Goal: Task Accomplishment & Management: Use online tool/utility

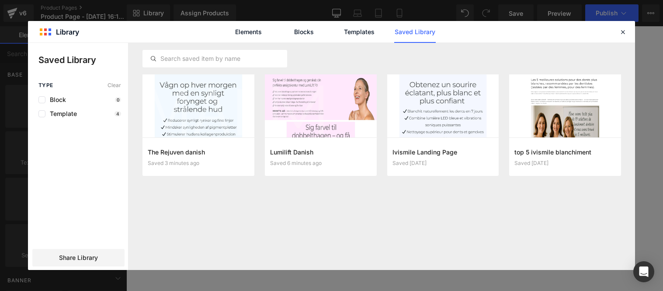
click at [0, 0] on button "Add to page" at bounding box center [0, 0] width 0 height 0
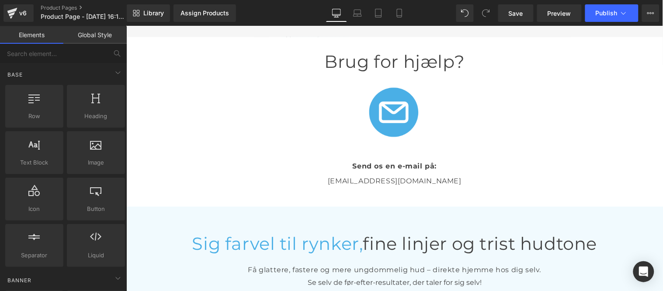
scroll to position [1949, 0]
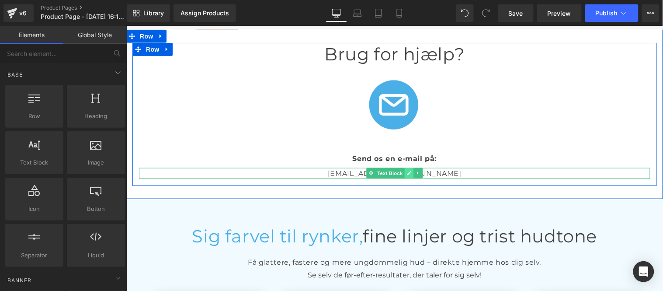
click at [406, 170] on icon at bounding box center [408, 172] width 5 height 5
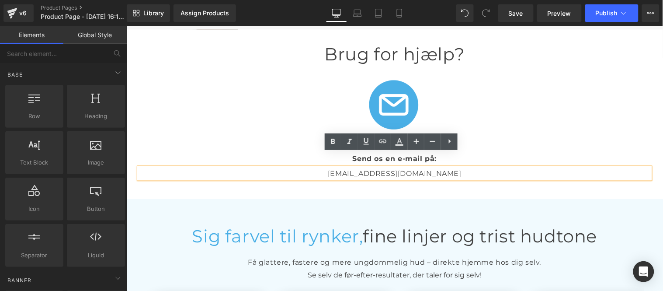
click at [445, 167] on p "info@inovitadanmark.com" at bounding box center [394, 172] width 511 height 11
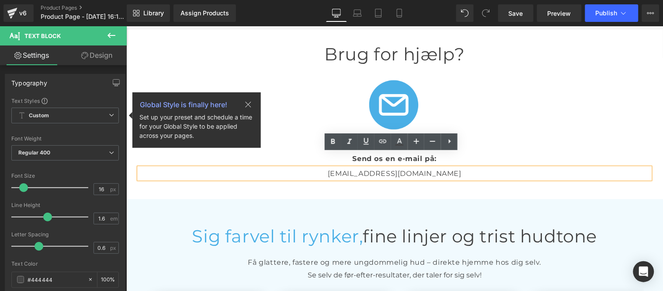
click at [362, 167] on p "info@inovitadanmark.com" at bounding box center [394, 172] width 511 height 11
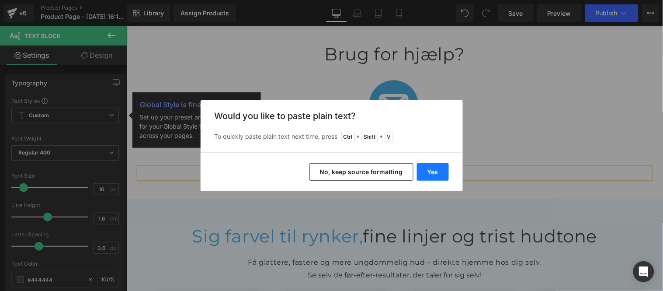
click at [430, 170] on button "Yes" at bounding box center [433, 171] width 32 height 17
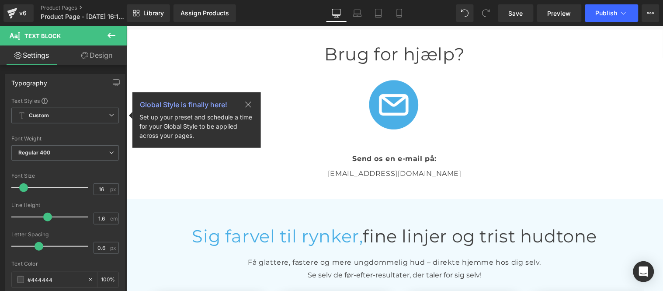
click at [110, 35] on icon at bounding box center [111, 35] width 8 height 5
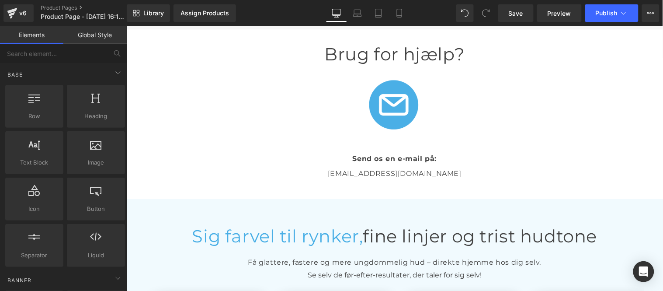
click at [93, 38] on link "Global Style" at bounding box center [94, 34] width 63 height 17
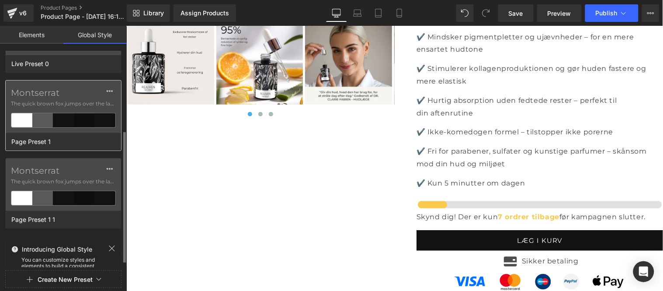
scroll to position [74, 0]
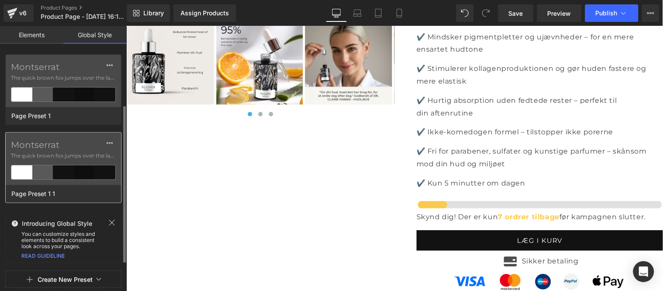
click at [63, 145] on label "Montserrat" at bounding box center [63, 144] width 105 height 10
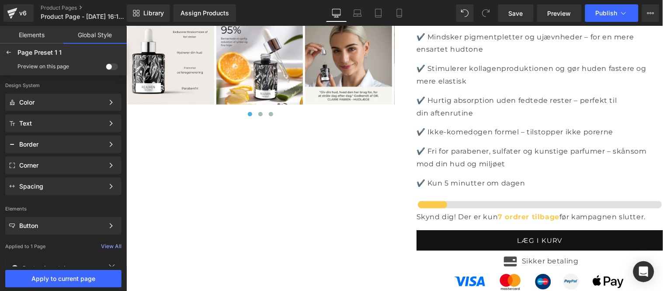
click at [111, 67] on span at bounding box center [112, 66] width 12 height 7
click at [106, 68] on input "checkbox" at bounding box center [106, 68] width 0 height 0
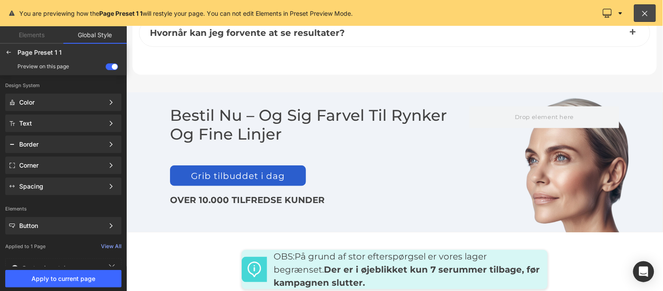
scroll to position [4361, 0]
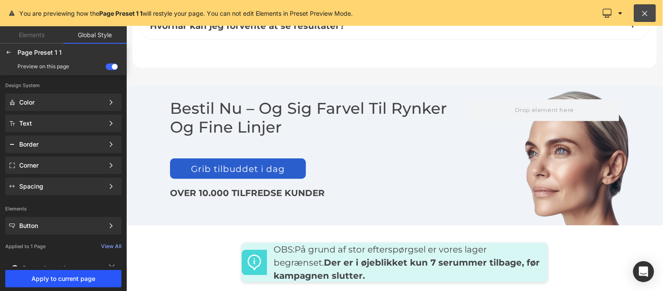
click at [68, 277] on span "Apply to current page" at bounding box center [63, 278] width 106 height 7
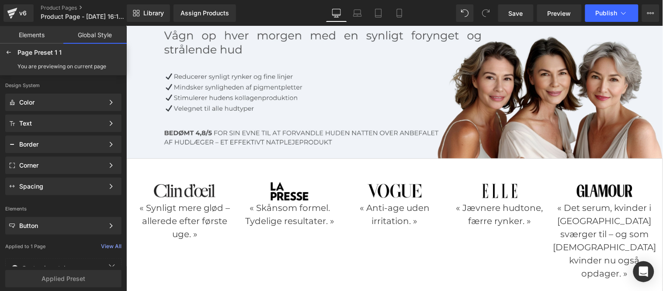
scroll to position [0, 0]
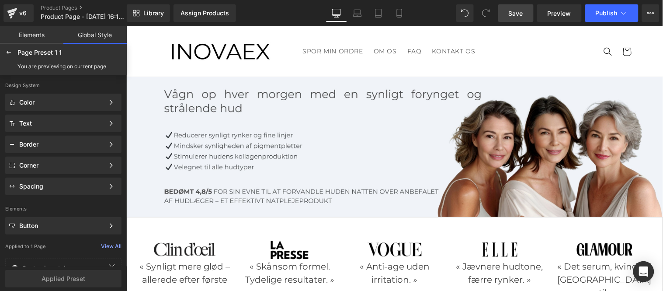
click at [513, 14] on span "Save" at bounding box center [516, 13] width 14 height 9
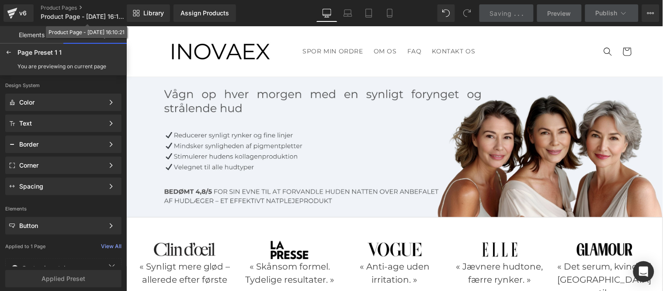
drag, startPoint x: 66, startPoint y: 16, endPoint x: 92, endPoint y: 51, distance: 43.5
click at [66, 16] on span "Product Page - Sep 15, 16:10:21" at bounding box center [83, 16] width 84 height 7
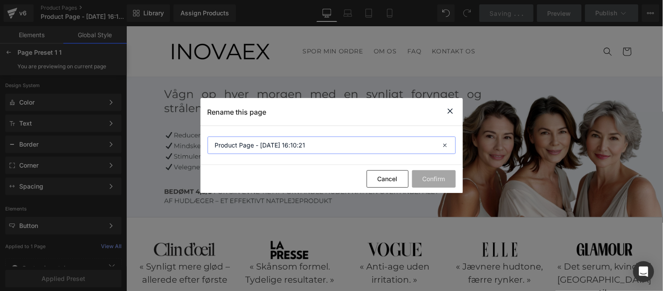
click at [324, 149] on input "Product Page - Sep 15, 16:10:21" at bounding box center [332, 144] width 248 height 17
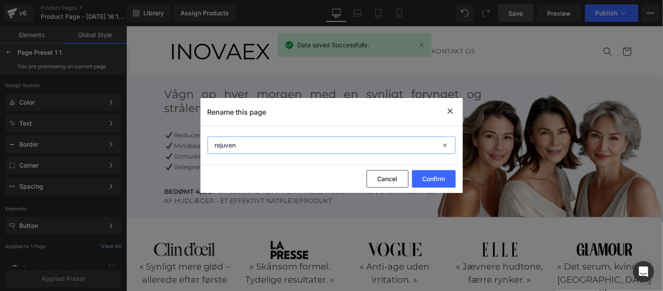
click at [218, 142] on input "rejuven" at bounding box center [332, 144] width 248 height 17
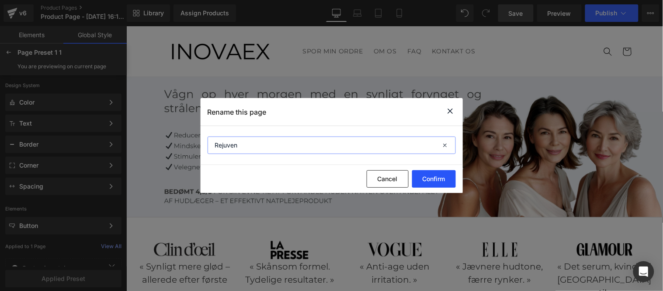
type input "Rejuven"
click at [430, 178] on button "Confirm" at bounding box center [434, 178] width 44 height 17
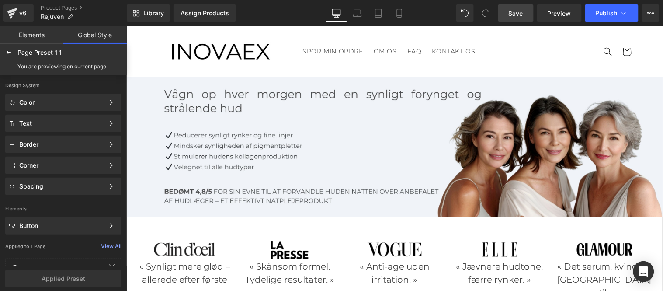
click at [515, 12] on span "Save" at bounding box center [516, 13] width 14 height 9
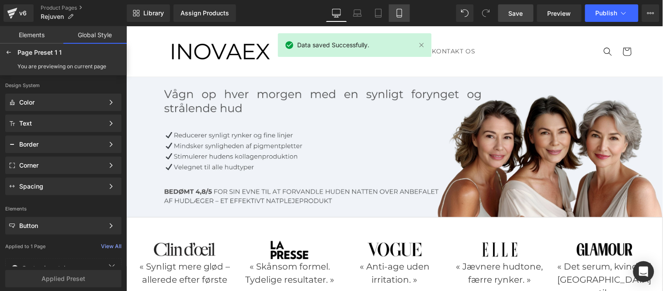
click at [403, 14] on icon at bounding box center [399, 13] width 9 height 9
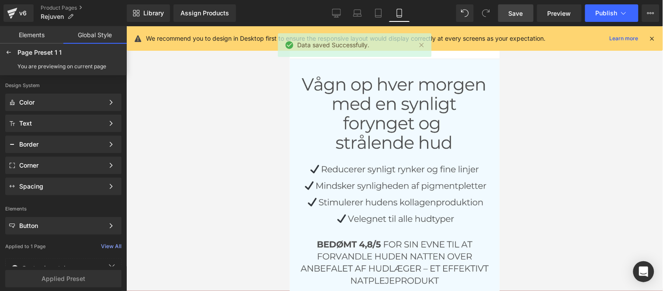
click at [652, 37] on icon at bounding box center [652, 39] width 8 height 8
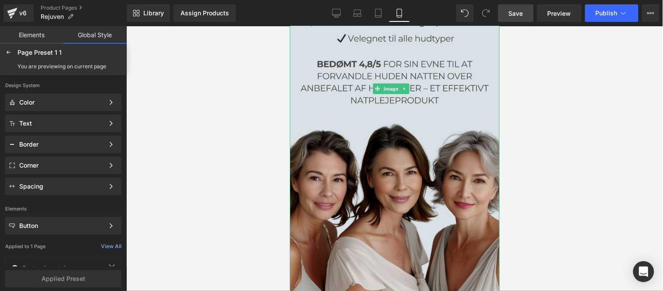
scroll to position [194, 0]
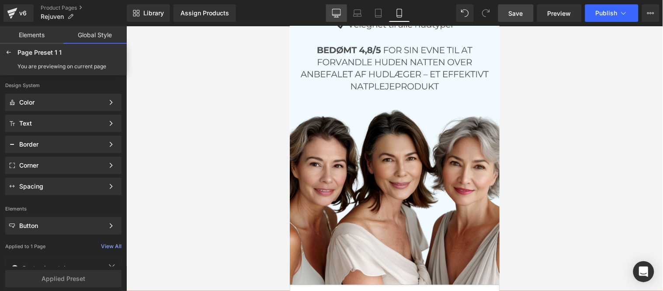
drag, startPoint x: 436, startPoint y: 34, endPoint x: 333, endPoint y: 16, distance: 104.7
click at [333, 16] on icon at bounding box center [336, 13] width 9 height 9
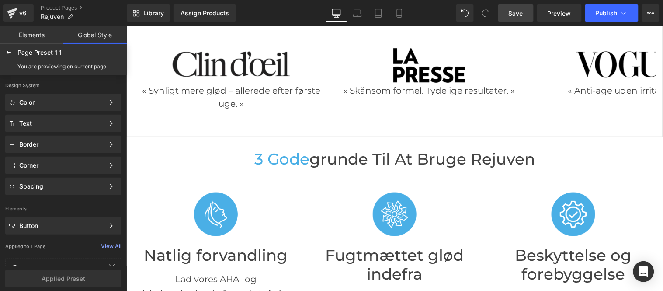
scroll to position [51, 0]
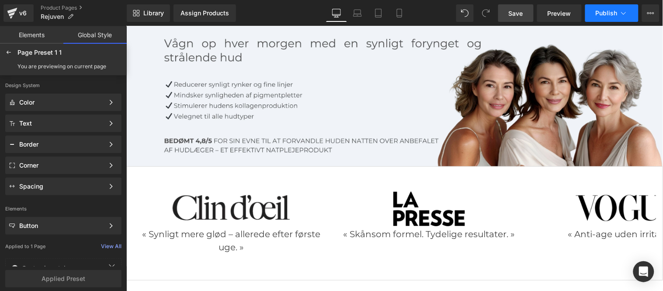
click at [610, 10] on span "Publish" at bounding box center [607, 13] width 22 height 7
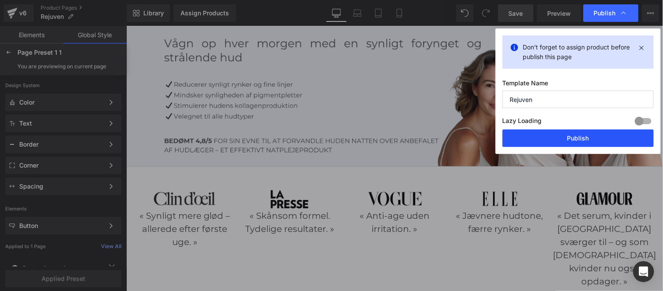
click at [567, 141] on button "Publish" at bounding box center [577, 137] width 151 height 17
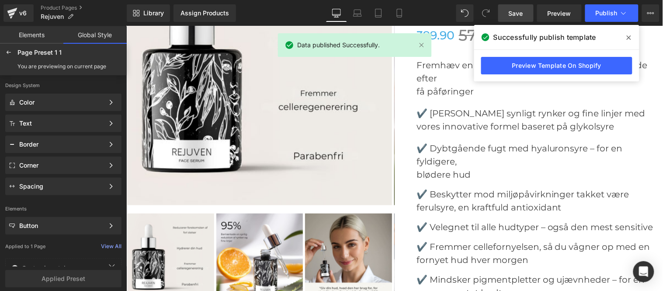
scroll to position [3401, 0]
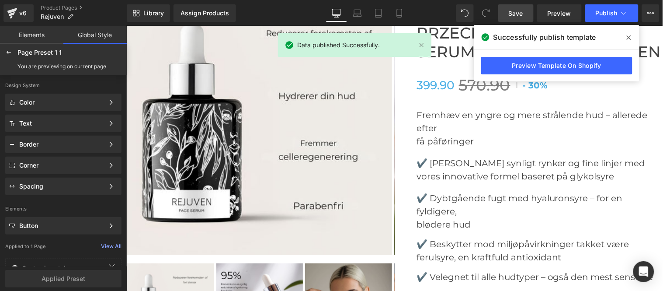
click at [251, 102] on img at bounding box center [259, 122] width 265 height 265
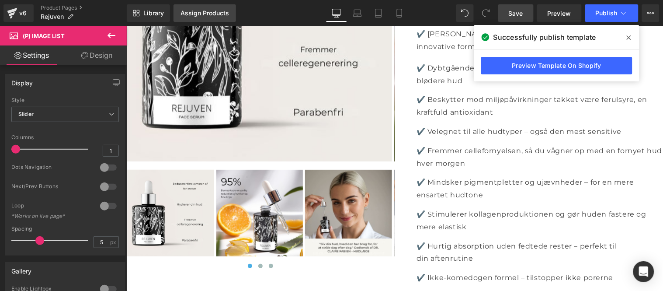
click at [197, 15] on div "Assign Products" at bounding box center [204, 13] width 48 height 7
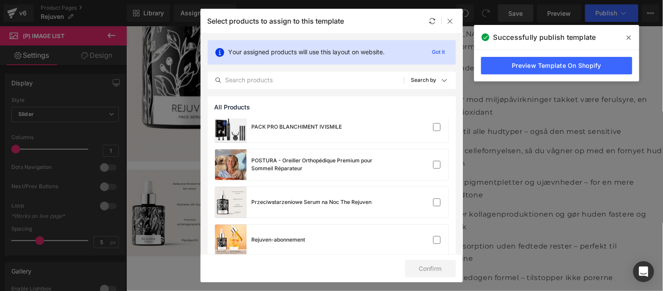
scroll to position [434, 0]
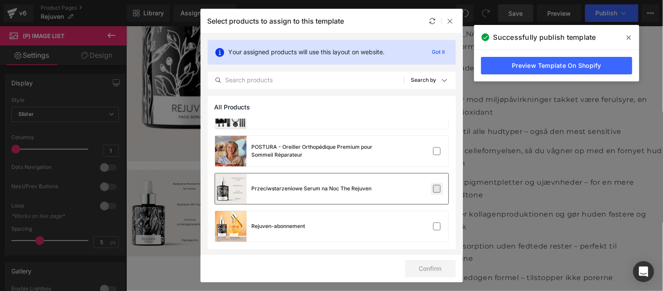
click at [433, 188] on label at bounding box center [437, 189] width 8 height 8
click at [437, 189] on input "checkbox" at bounding box center [437, 189] width 0 height 0
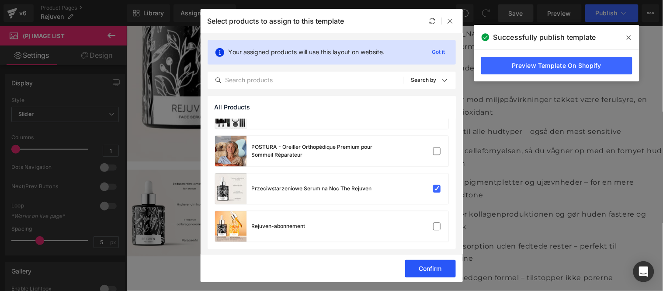
click at [430, 269] on button "Confirm" at bounding box center [430, 268] width 51 height 17
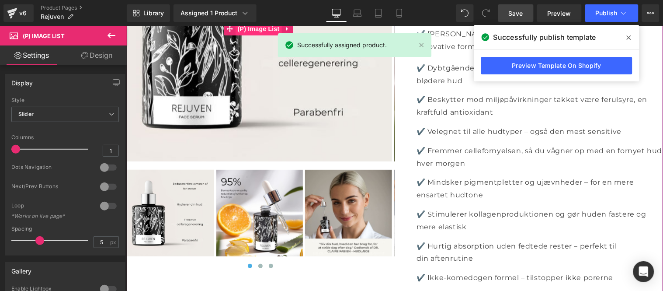
drag, startPoint x: 252, startPoint y: 94, endPoint x: 246, endPoint y: 98, distance: 7.3
click at [252, 35] on span "(P) Image List" at bounding box center [258, 28] width 46 height 13
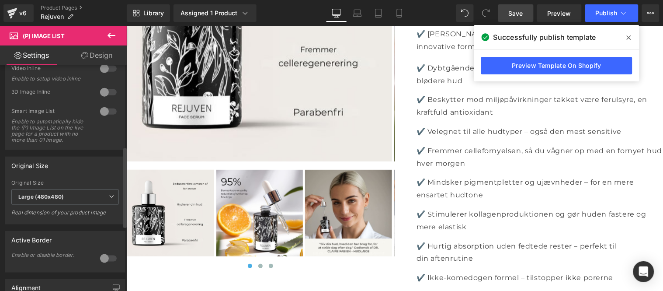
scroll to position [242, 0]
click at [88, 199] on span "Large (480x480)" at bounding box center [64, 193] width 107 height 15
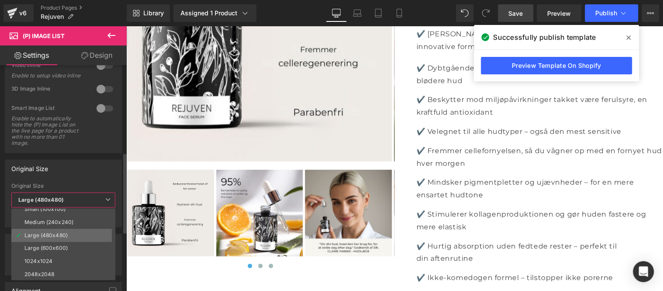
scroll to position [7, 0]
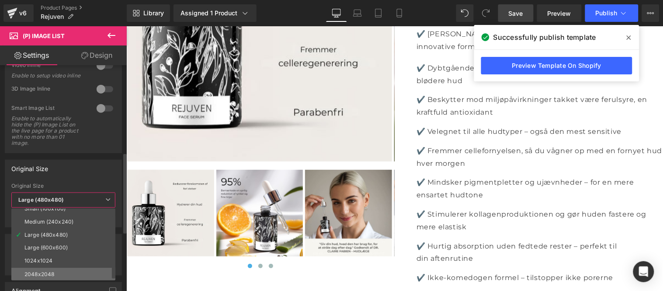
click at [48, 271] on div "2048x2048" at bounding box center [39, 274] width 30 height 6
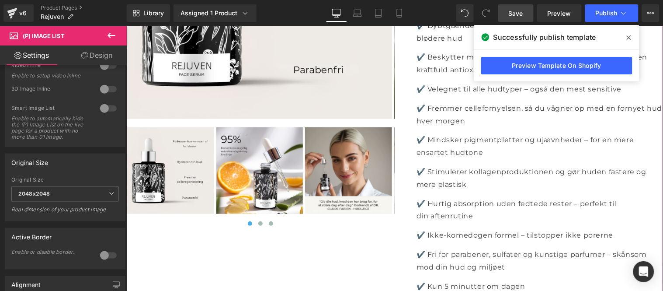
scroll to position [3546, 0]
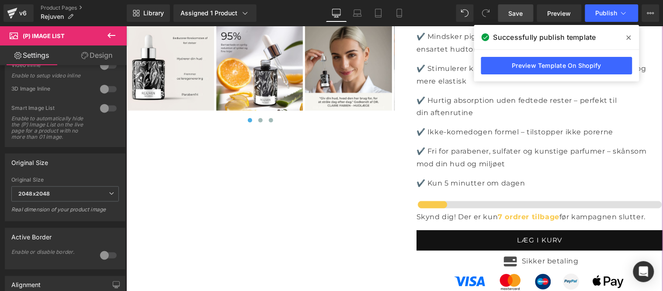
click at [260, 111] on img at bounding box center [259, 67] width 87 height 87
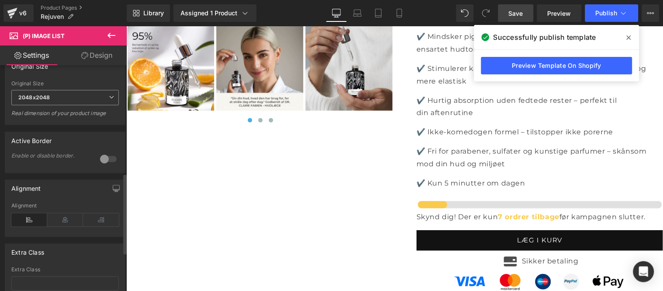
scroll to position [339, 0]
click at [512, 14] on span "Save" at bounding box center [516, 13] width 14 height 9
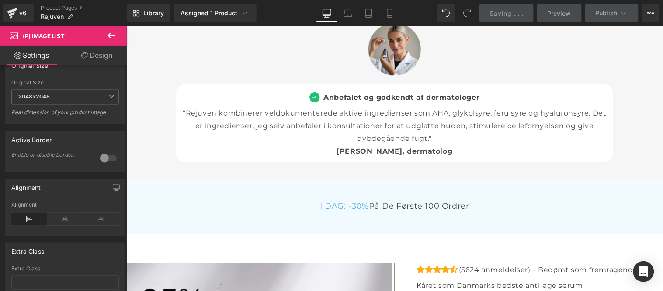
scroll to position [3012, 0]
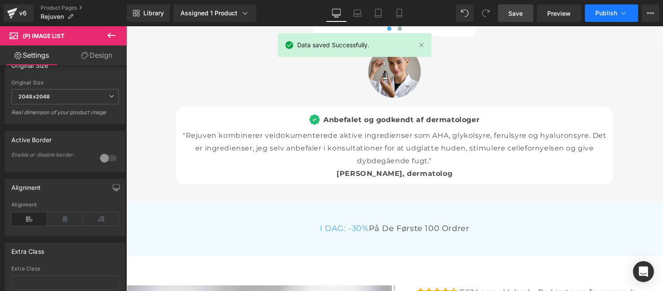
click at [608, 12] on span "Publish" at bounding box center [607, 13] width 22 height 7
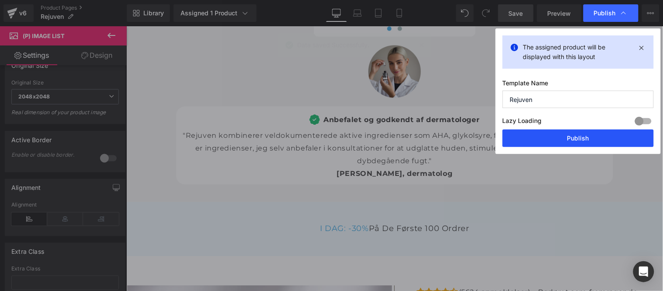
click at [574, 140] on button "Publish" at bounding box center [577, 137] width 151 height 17
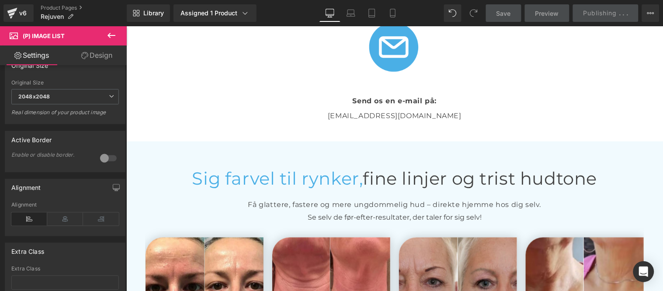
scroll to position [1944, 0]
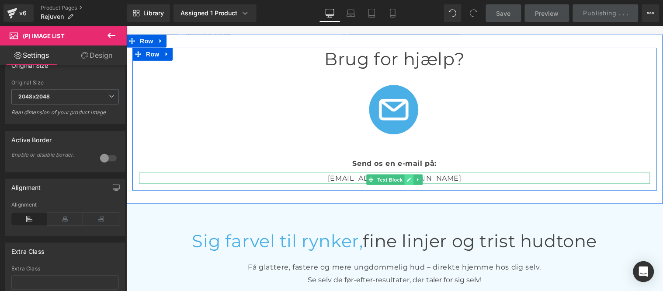
click at [406, 177] on icon at bounding box center [408, 179] width 5 height 5
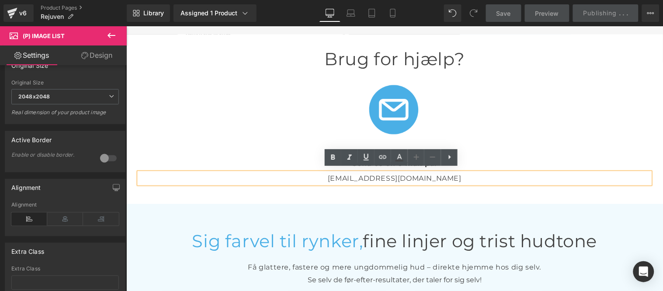
click at [455, 175] on p "info@inovaex-danmark.com" at bounding box center [394, 177] width 511 height 11
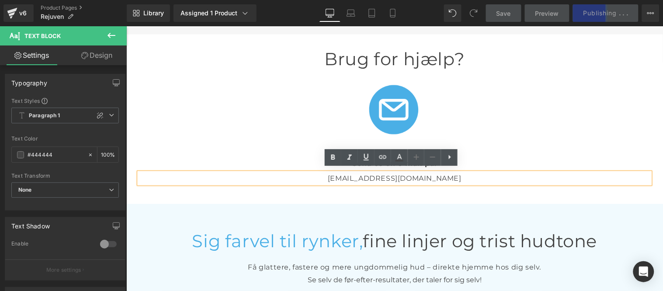
click at [354, 173] on p "info@inovaex-danmark.com" at bounding box center [394, 177] width 511 height 11
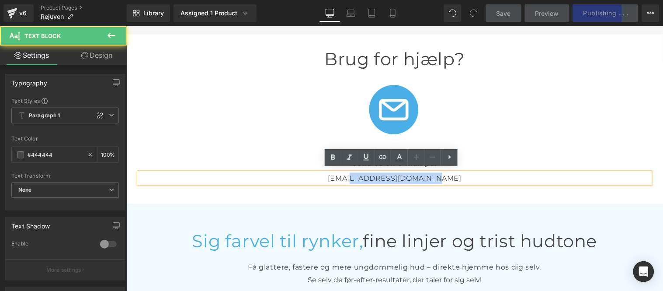
copy p "inovaex-danmark.com"
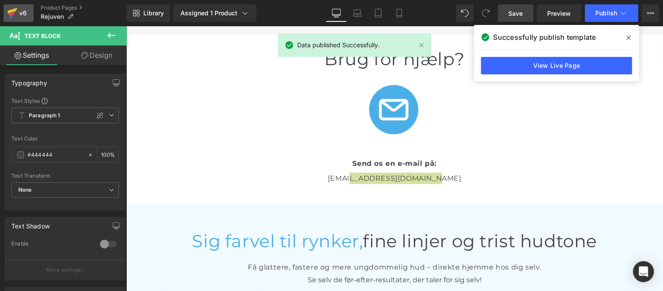
click at [19, 12] on div "v6" at bounding box center [22, 12] width 11 height 11
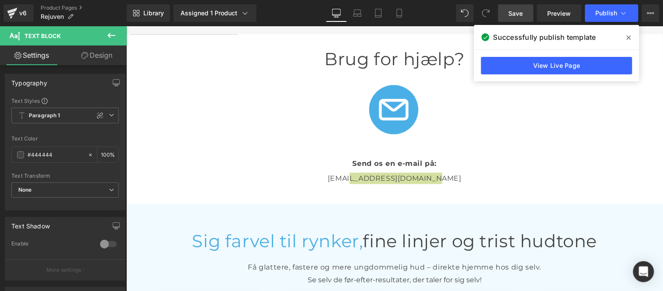
click at [521, 11] on span "Save" at bounding box center [516, 13] width 14 height 9
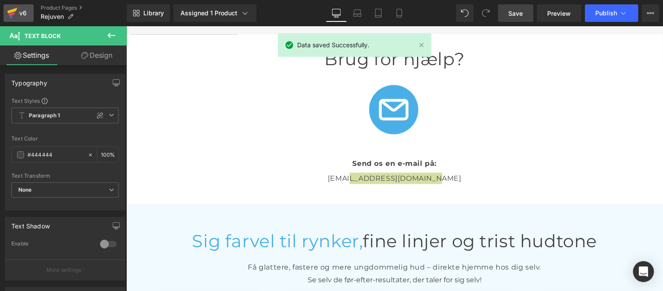
click at [13, 16] on icon at bounding box center [12, 13] width 10 height 22
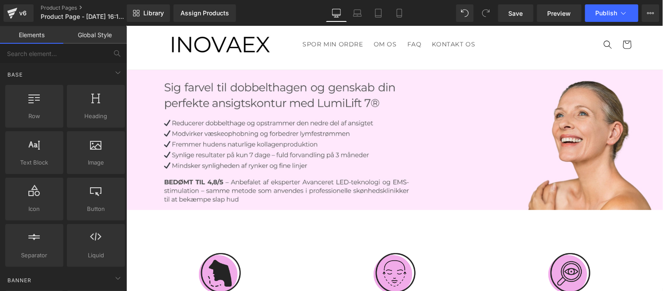
scroll to position [1088, 0]
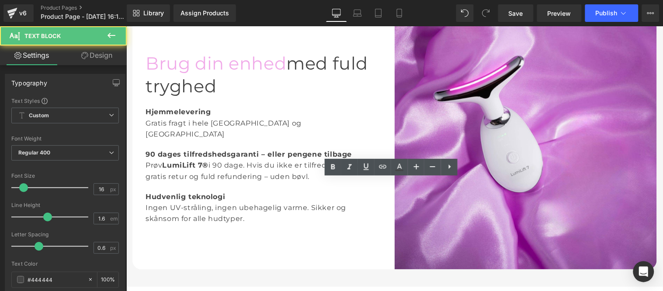
scroll to position [1315, 0]
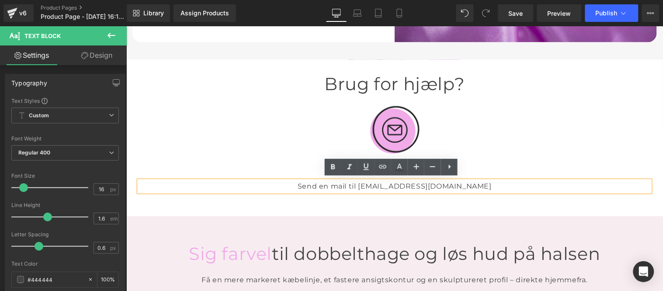
click at [418, 184] on p "Send en mail til [EMAIL_ADDRESS][DOMAIN_NAME]" at bounding box center [394, 185] width 511 height 11
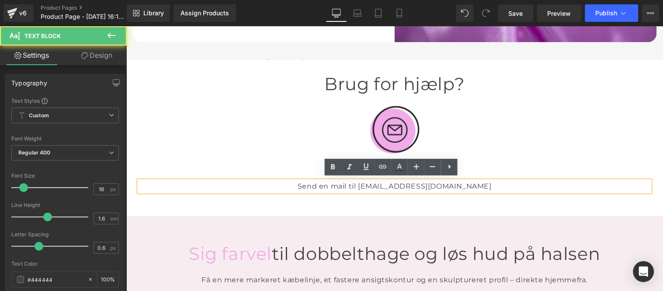
click at [468, 184] on p "Send en mail til [EMAIL_ADDRESS][DOMAIN_NAME]" at bounding box center [394, 185] width 511 height 11
click at [401, 185] on p "Send en mail til [EMAIL_ADDRESS][DOMAIN_NAME]" at bounding box center [394, 185] width 511 height 11
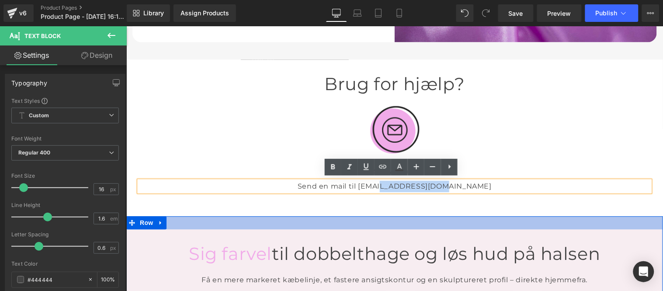
paste div
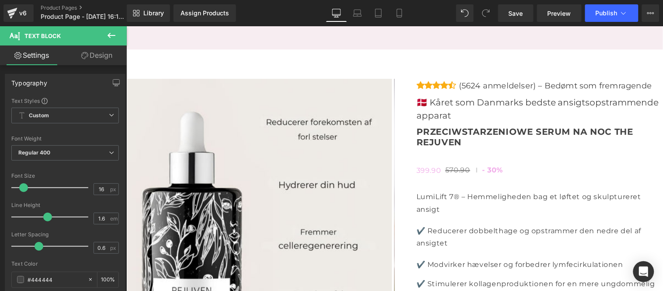
scroll to position [2432, 0]
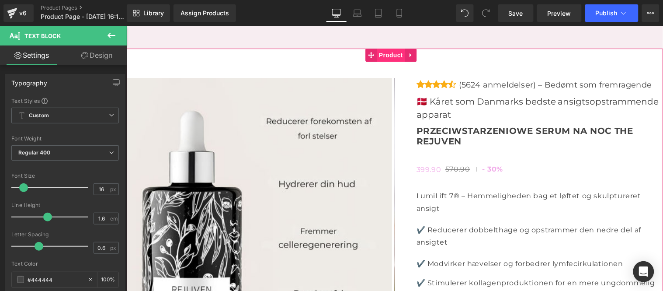
click at [387, 55] on span "Product" at bounding box center [390, 54] width 28 height 13
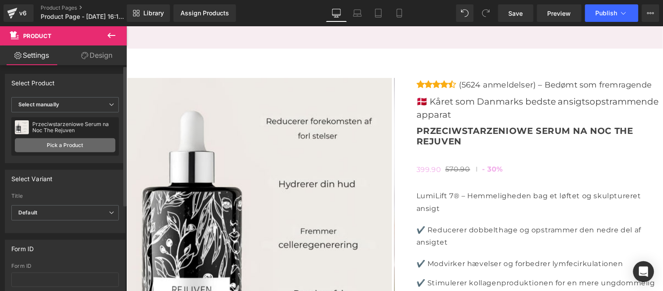
click at [80, 145] on link "Pick a Product" at bounding box center [65, 145] width 100 height 14
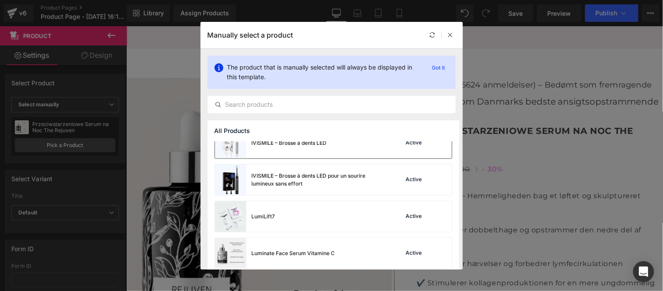
scroll to position [291, 0]
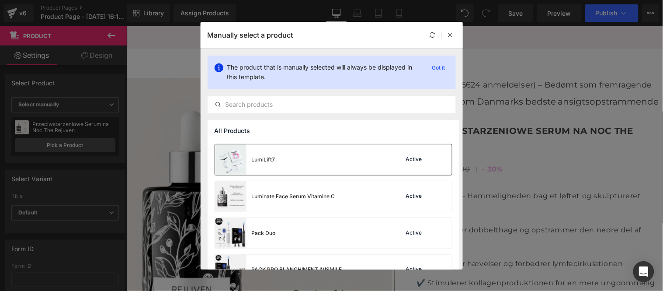
click at [313, 163] on div "LumiLift7 Active" at bounding box center [333, 159] width 237 height 31
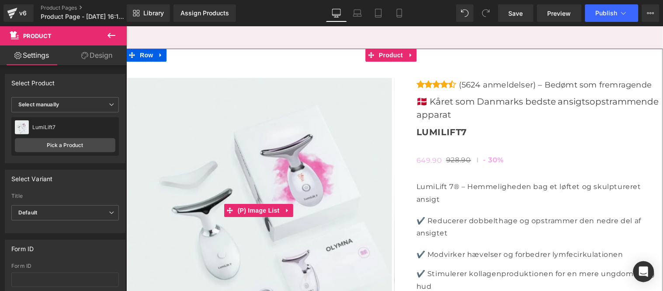
click at [258, 169] on img at bounding box center [259, 209] width 265 height 265
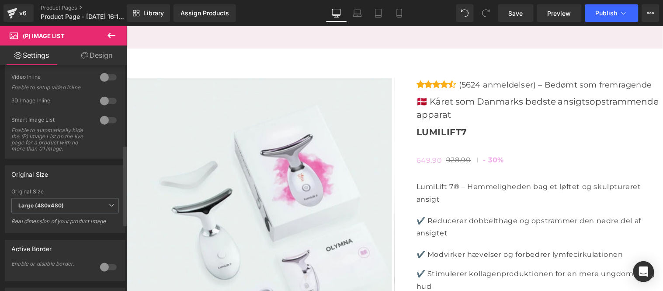
scroll to position [242, 0]
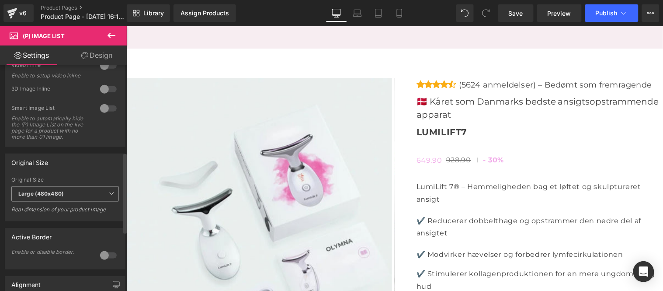
click at [72, 200] on span "Large (480x480)" at bounding box center [64, 193] width 107 height 15
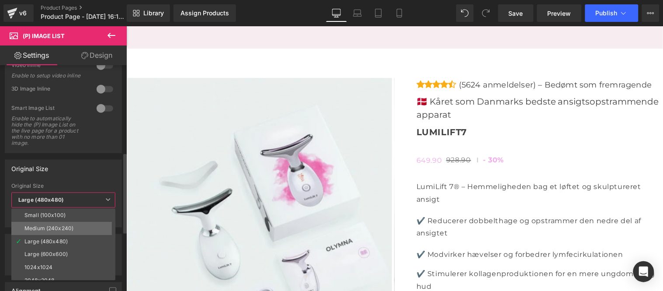
scroll to position [7, 0]
drag, startPoint x: 51, startPoint y: 272, endPoint x: 58, endPoint y: 269, distance: 7.6
click at [52, 273] on div "2048x2048" at bounding box center [39, 274] width 30 height 6
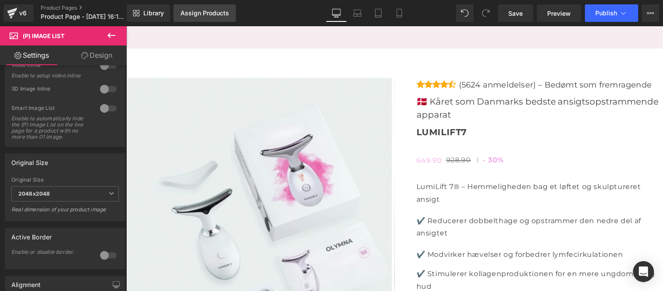
click at [194, 14] on div "Assign Products" at bounding box center [204, 13] width 48 height 7
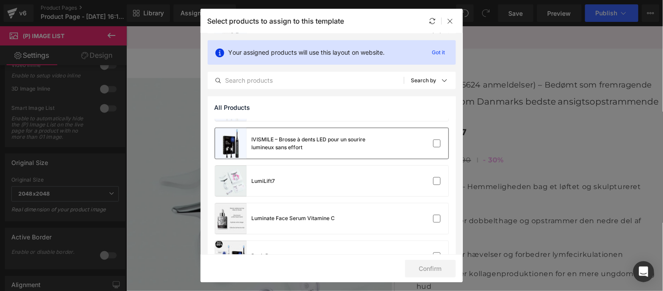
scroll to position [240, 0]
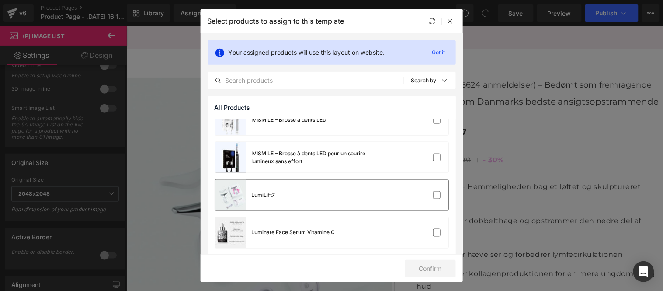
click at [322, 194] on div "LumiLift7" at bounding box center [331, 195] width 233 height 31
click at [425, 270] on button "Confirm" at bounding box center [430, 268] width 51 height 17
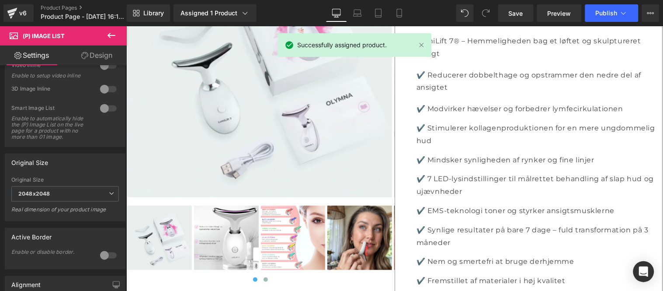
scroll to position [2626, 0]
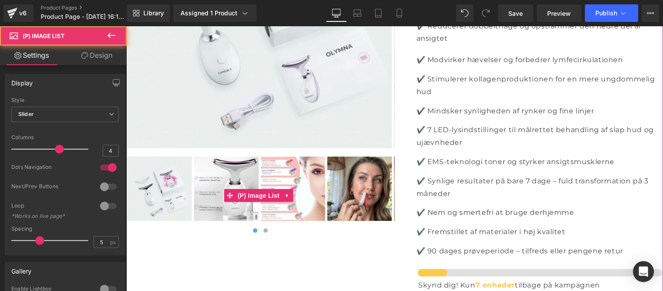
click at [267, 229] on button at bounding box center [265, 229] width 10 height 9
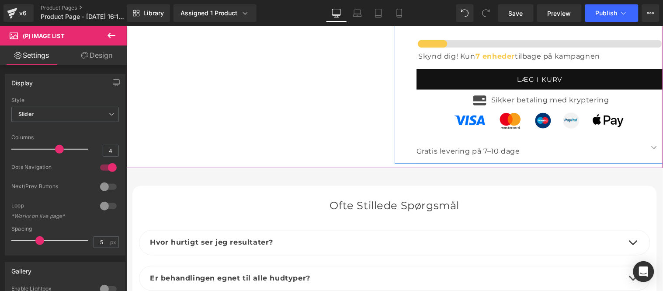
scroll to position [2868, 0]
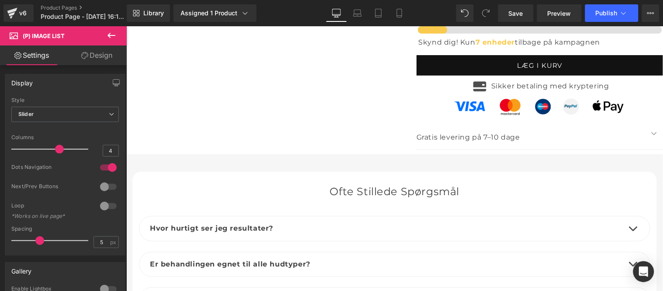
click at [110, 35] on icon at bounding box center [111, 35] width 8 height 5
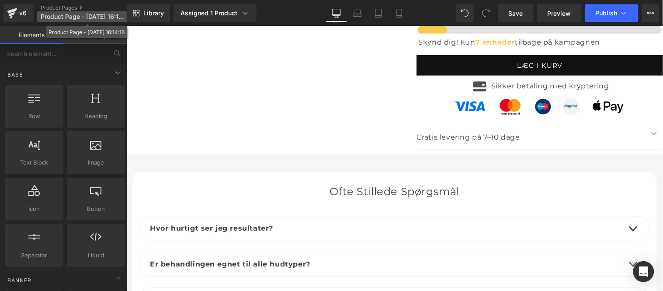
click at [65, 21] on p "Product Page - [DATE] 16:14:16" at bounding box center [87, 16] width 100 height 10
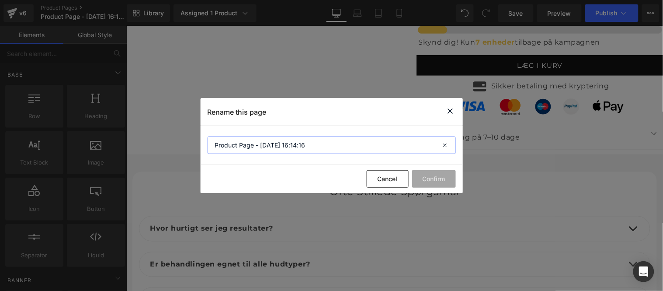
click at [248, 143] on input "Product Page - [DATE] 16:14:16" at bounding box center [332, 144] width 248 height 17
type input "Lumilift"
click at [430, 175] on button "Confirm" at bounding box center [434, 178] width 44 height 17
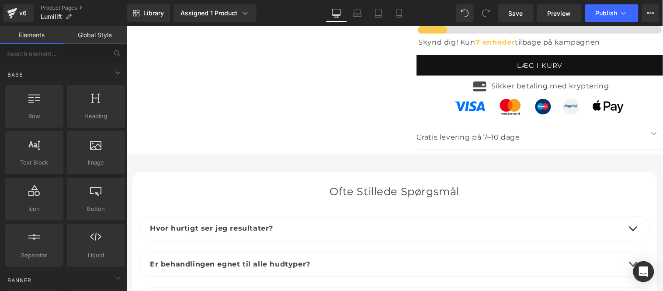
click at [90, 35] on link "Global Style" at bounding box center [94, 34] width 63 height 17
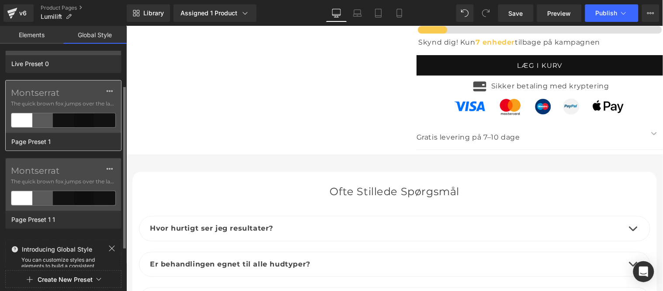
scroll to position [74, 0]
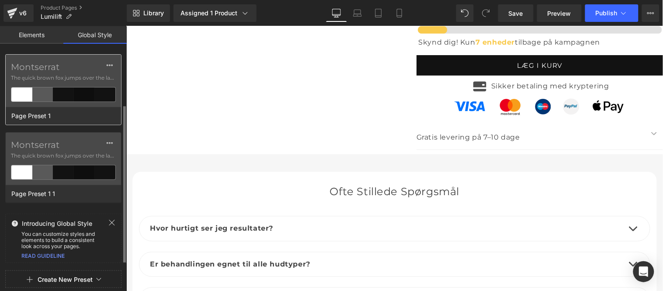
click at [72, 85] on div "Montserrat The quick brown fox jumps over the lazy..." at bounding box center [63, 81] width 115 height 52
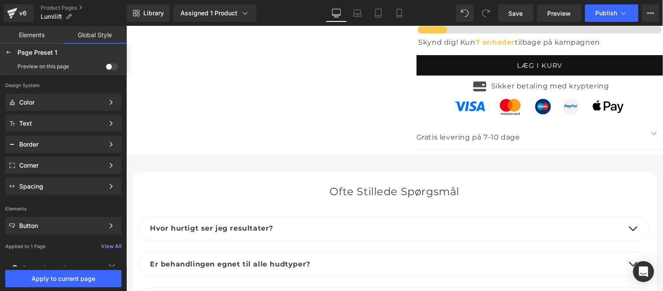
click at [112, 63] on span at bounding box center [112, 66] width 12 height 7
click at [106, 68] on input "checkbox" at bounding box center [106, 68] width 0 height 0
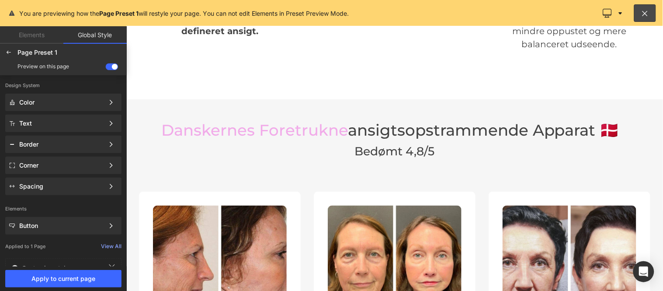
scroll to position [1894, 0]
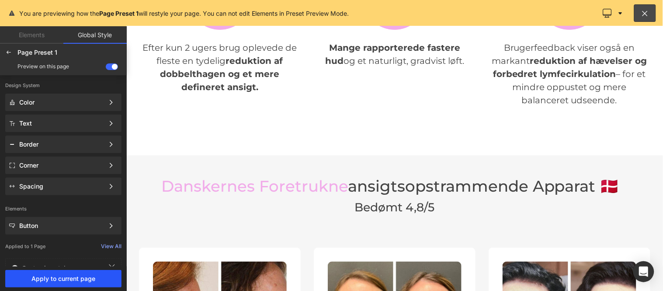
click at [72, 275] on span "Apply to current page" at bounding box center [63, 278] width 106 height 7
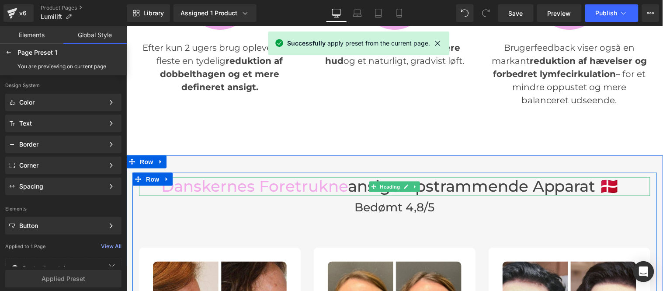
click at [277, 184] on span "Danskernes foretrukne" at bounding box center [254, 185] width 187 height 19
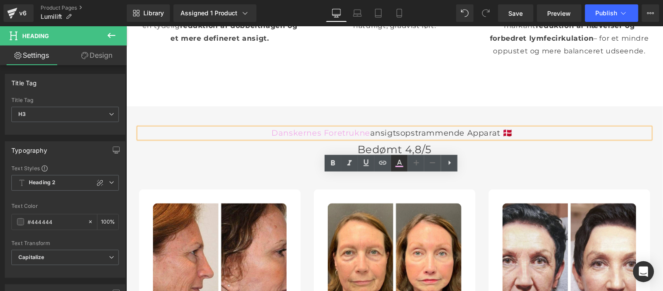
click at [398, 165] on icon at bounding box center [399, 163] width 10 height 10
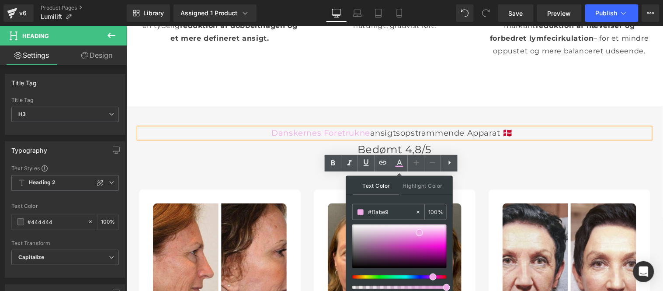
click at [389, 216] on input "#f1abe9" at bounding box center [391, 212] width 47 height 10
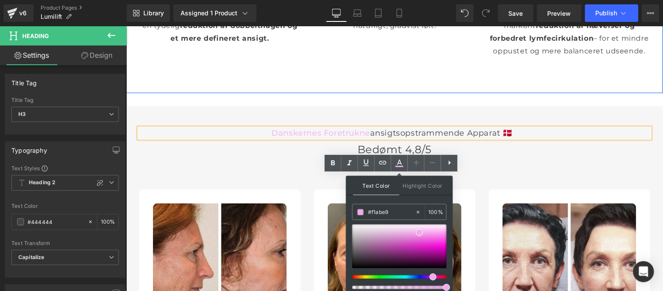
click at [126, 26] on div at bounding box center [126, 26] width 0 height 0
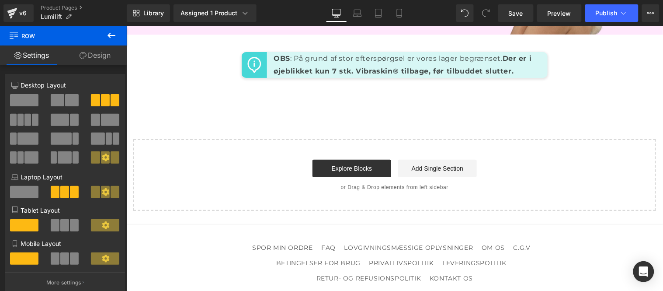
scroll to position [3448, 0]
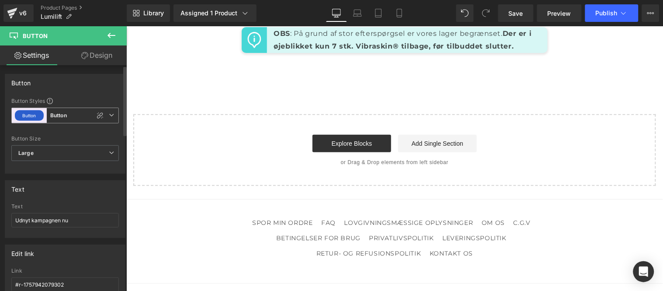
click at [110, 117] on icon at bounding box center [111, 114] width 5 height 5
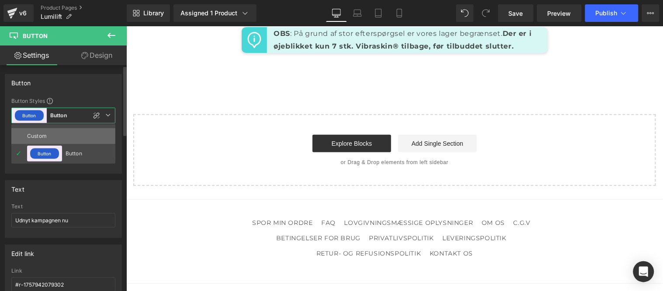
click at [55, 134] on div "Custom" at bounding box center [44, 136] width 34 height 16
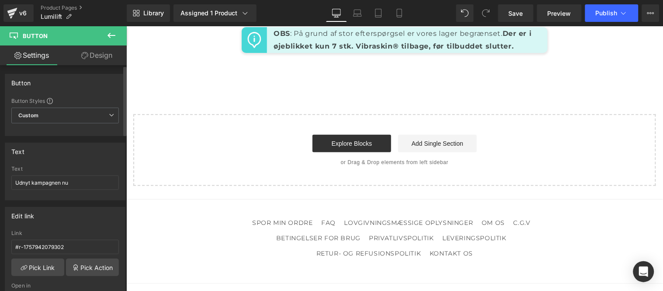
type input "Color 10"
type input "Color 1"
type input "Color 10"
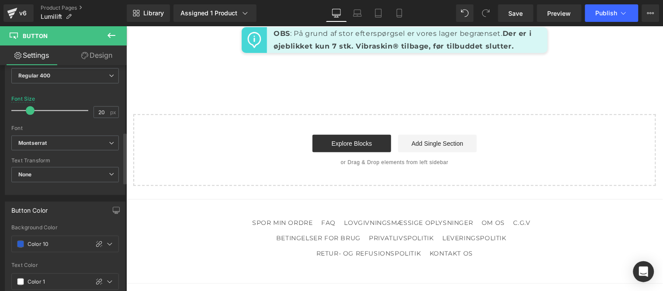
scroll to position [339, 0]
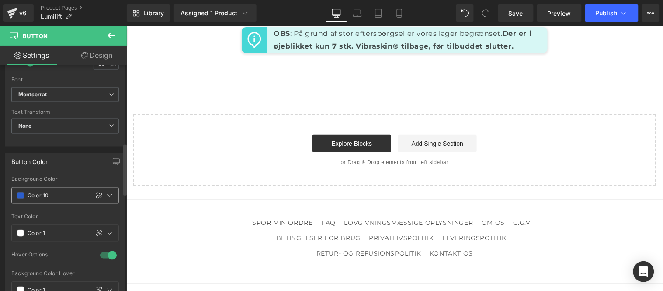
click at [64, 193] on input "Color 10" at bounding box center [56, 196] width 57 height 10
click at [107, 197] on icon at bounding box center [109, 195] width 5 height 3
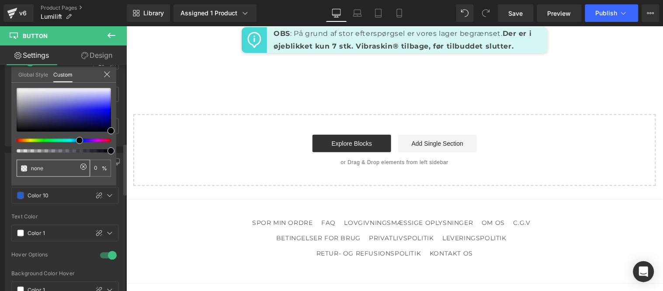
click at [54, 164] on input "none" at bounding box center [54, 167] width 46 height 9
click at [80, 167] on icon at bounding box center [83, 166] width 6 height 6
type input "none"
click at [65, 168] on input "none" at bounding box center [54, 167] width 46 height 9
click at [81, 166] on icon at bounding box center [83, 166] width 7 height 7
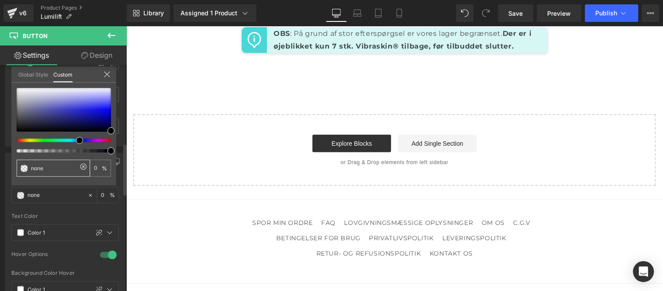
click at [64, 168] on input "none" at bounding box center [54, 167] width 46 height 9
paste input "#f1abe9"
type input "#f1abe9"
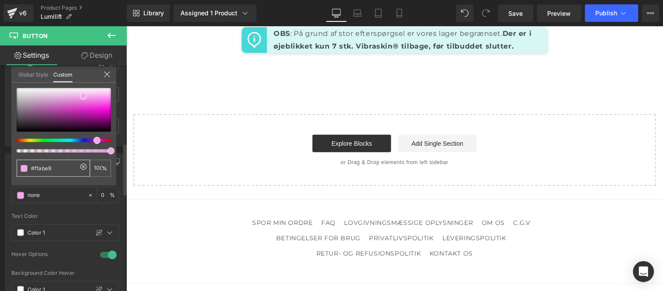
type input "#f1abe9"
type input "100"
drag, startPoint x: 113, startPoint y: 33, endPoint x: 101, endPoint y: 112, distance: 80.0
click at [113, 33] on icon at bounding box center [111, 35] width 10 height 10
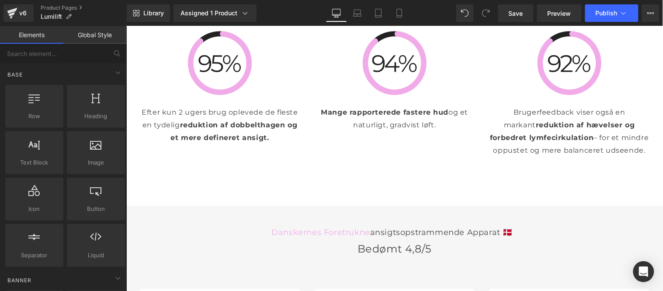
scroll to position [1700, 0]
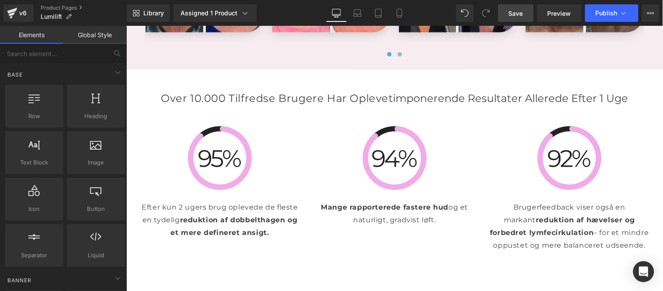
drag, startPoint x: 523, startPoint y: 10, endPoint x: 335, endPoint y: 75, distance: 199.4
click at [523, 10] on span "Save" at bounding box center [516, 13] width 14 height 9
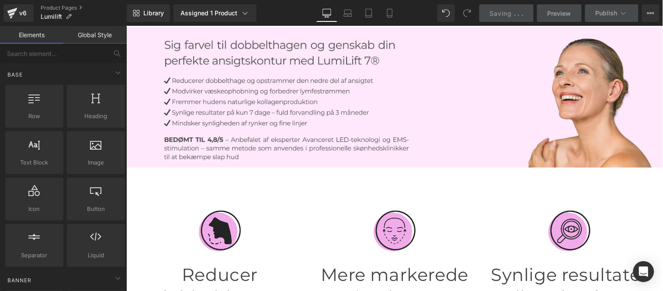
scroll to position [0, 0]
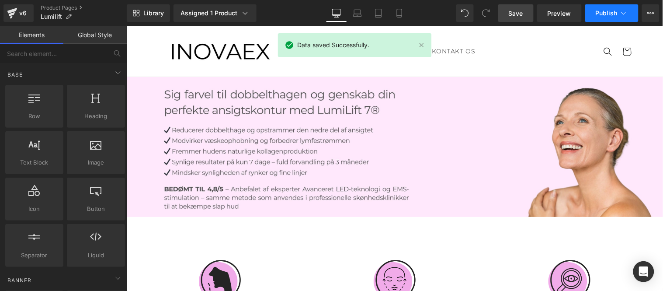
click at [603, 15] on span "Publish" at bounding box center [607, 13] width 22 height 7
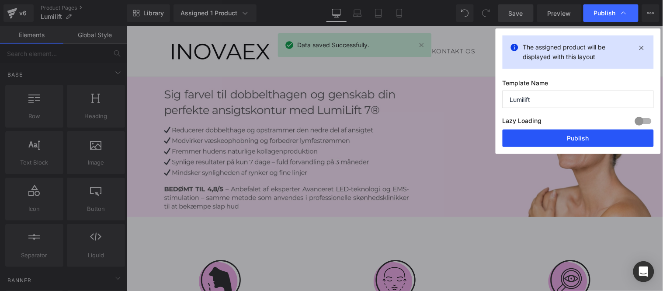
click at [562, 139] on button "Publish" at bounding box center [577, 137] width 151 height 17
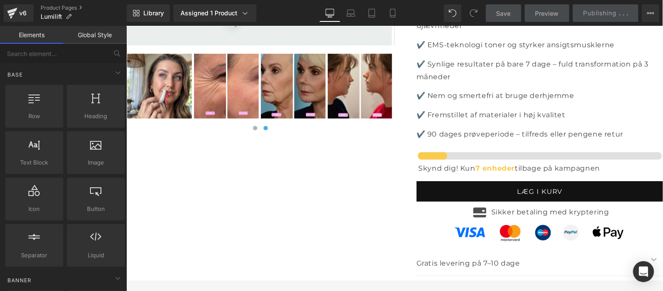
scroll to position [2719, 0]
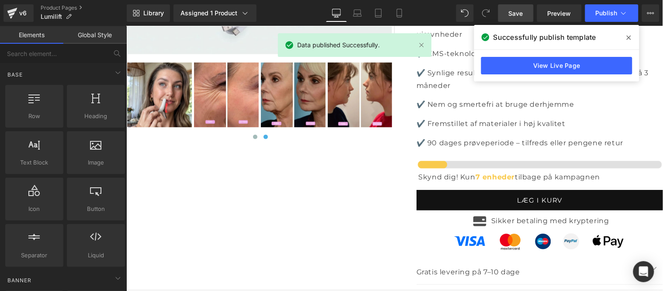
click at [505, 10] on link "Save" at bounding box center [515, 12] width 35 height 17
